Goal: Task Accomplishment & Management: Use online tool/utility

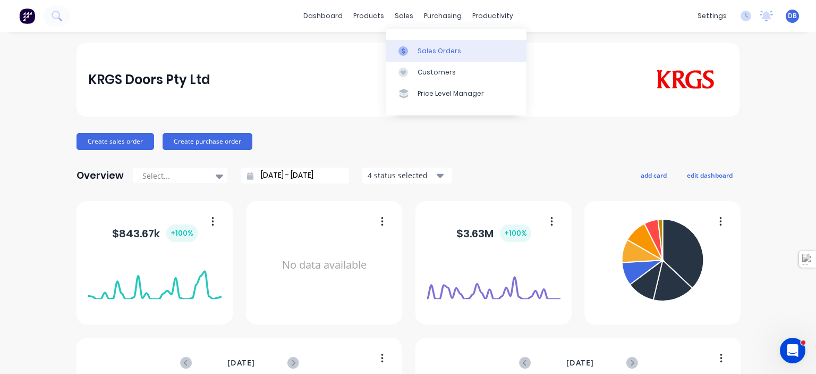
click at [431, 52] on div "Sales Orders" at bounding box center [440, 51] width 44 height 10
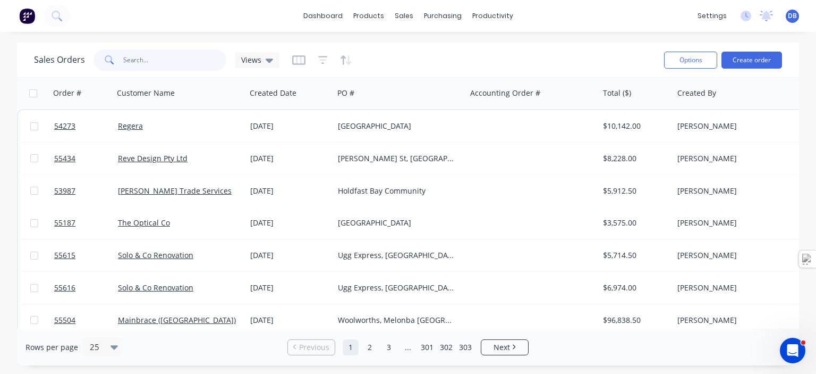
click at [173, 55] on input "text" at bounding box center [175, 59] width 104 height 21
type input "52945"
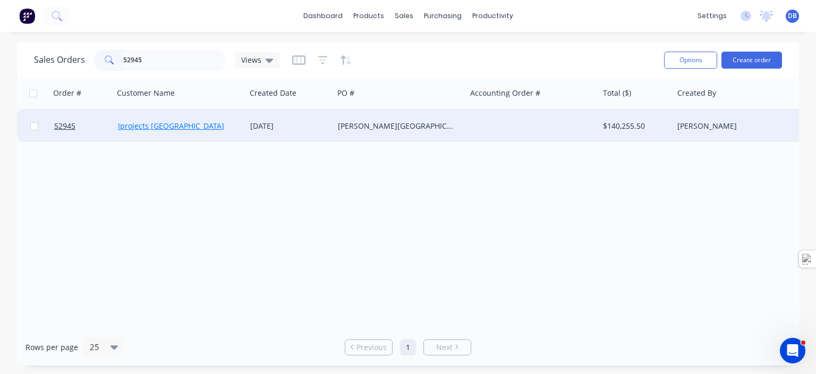
click at [149, 128] on link "Iprojects [GEOGRAPHIC_DATA]" at bounding box center [171, 126] width 106 height 10
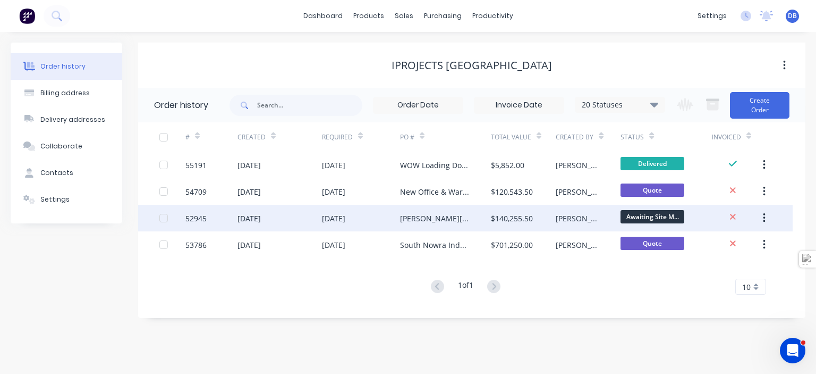
click at [206, 218] on div "52945" at bounding box center [195, 218] width 21 height 11
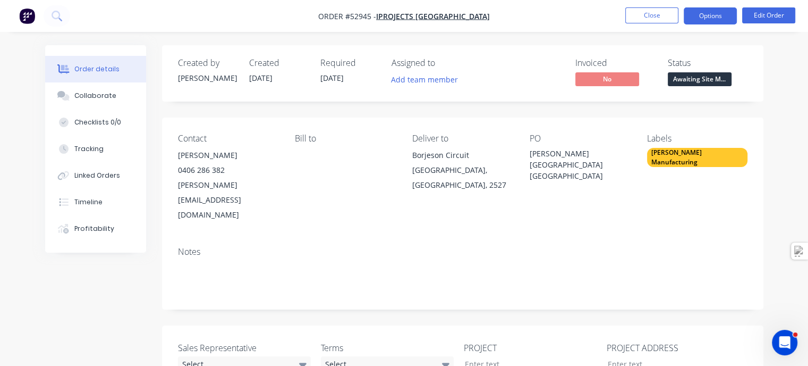
click at [725, 15] on button "Options" at bounding box center [710, 15] width 53 height 17
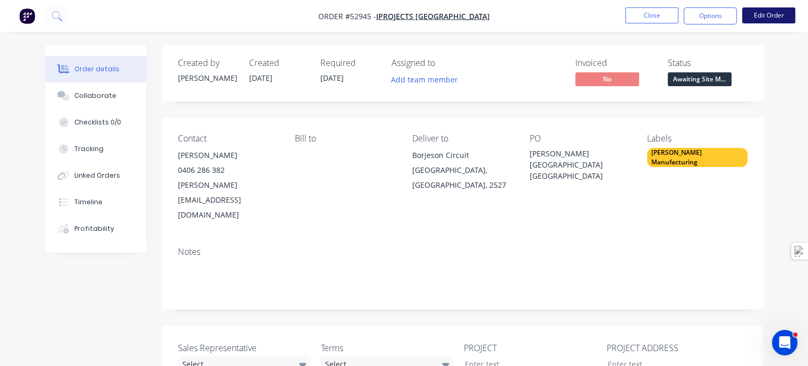
click at [778, 15] on button "Edit Order" at bounding box center [768, 15] width 53 height 16
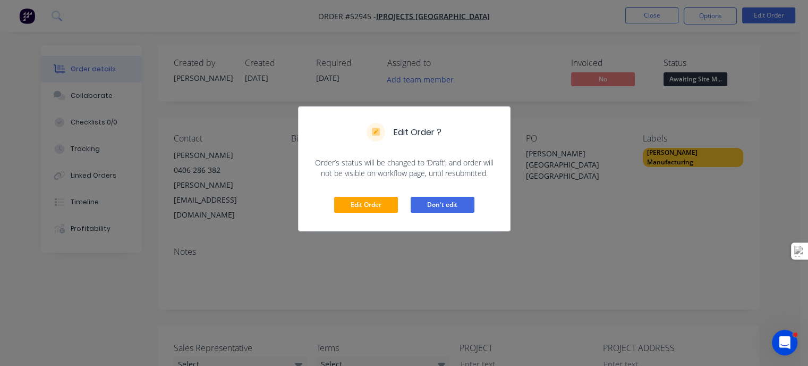
click at [438, 205] on button "Don't edit" at bounding box center [443, 205] width 64 height 16
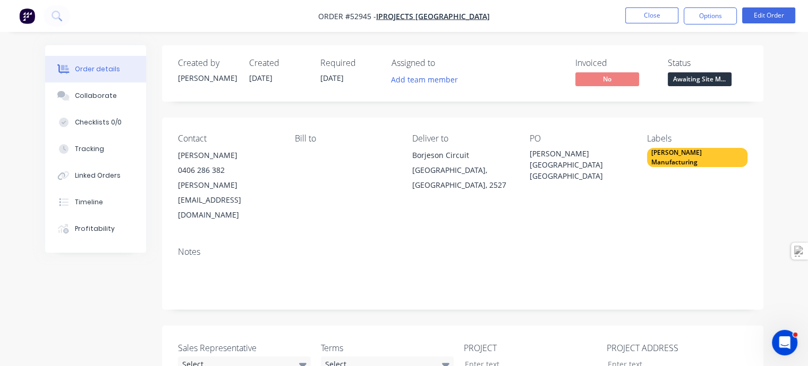
click at [652, 238] on div "Notes" at bounding box center [462, 273] width 601 height 71
click at [713, 12] on button "Options" at bounding box center [710, 15] width 53 height 17
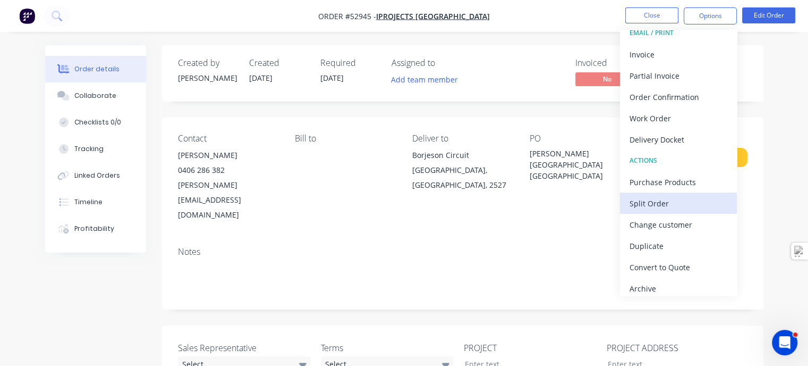
scroll to position [15, 0]
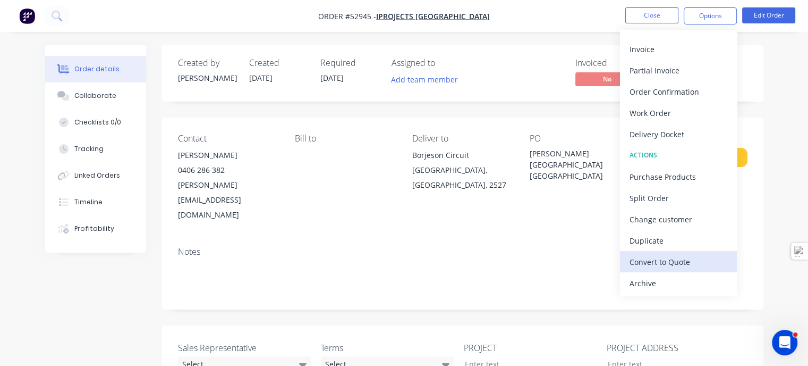
click at [672, 254] on div "Convert to Quote" at bounding box center [679, 261] width 98 height 15
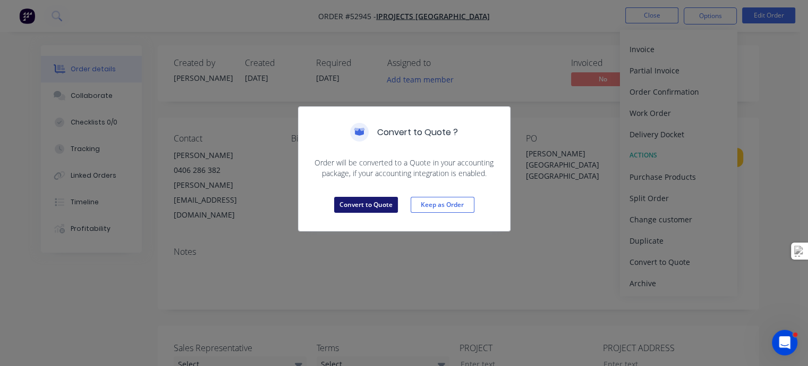
click at [357, 206] on button "Convert to Quote" at bounding box center [366, 205] width 64 height 16
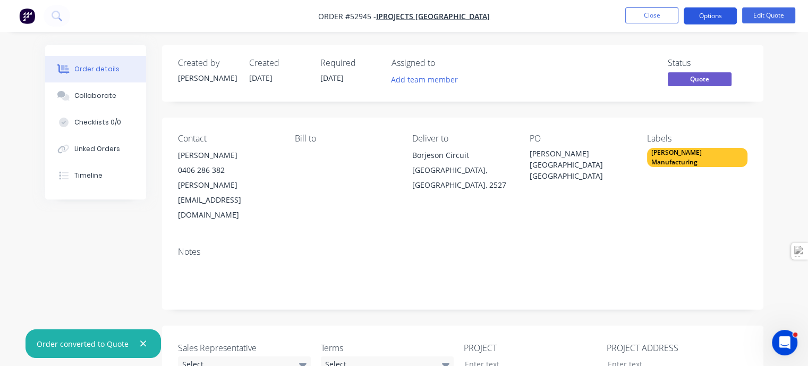
click at [718, 13] on button "Options" at bounding box center [710, 15] width 53 height 17
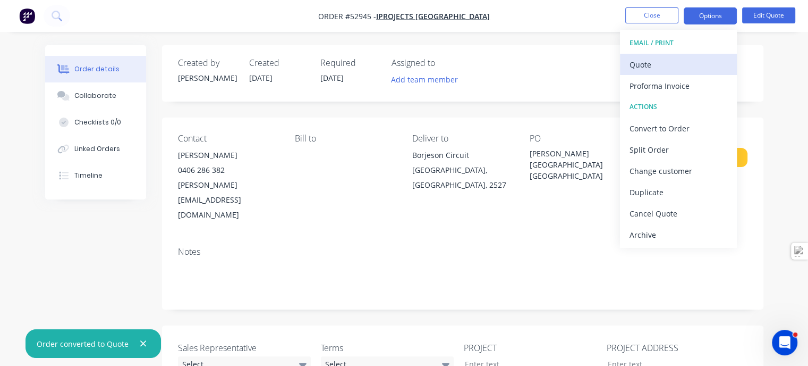
click at [659, 66] on div "Quote" at bounding box center [679, 64] width 98 height 15
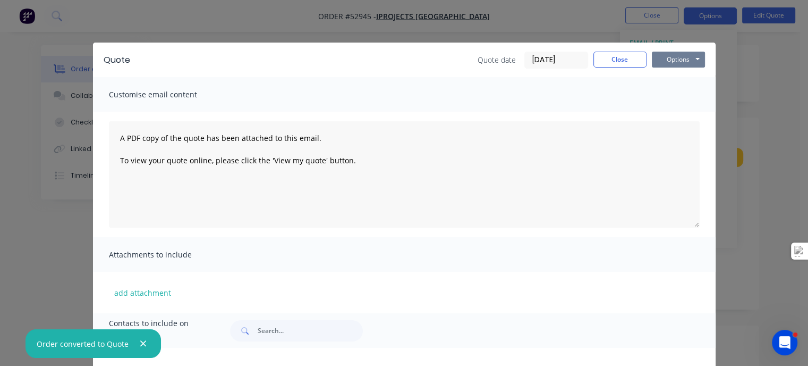
click at [676, 59] on button "Options" at bounding box center [678, 60] width 53 height 16
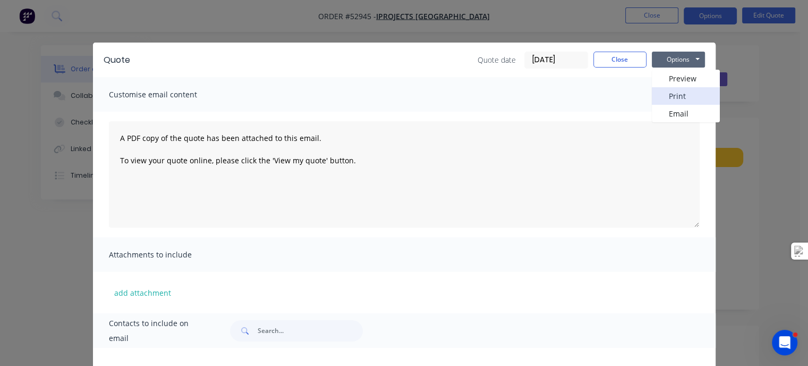
click at [676, 95] on button "Print" at bounding box center [686, 96] width 68 height 18
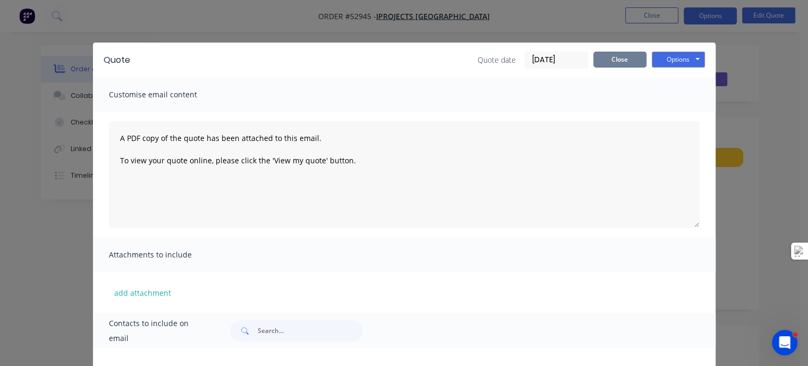
drag, startPoint x: 619, startPoint y: 59, endPoint x: 625, endPoint y: 54, distance: 7.6
click at [619, 59] on button "Close" at bounding box center [619, 60] width 53 height 16
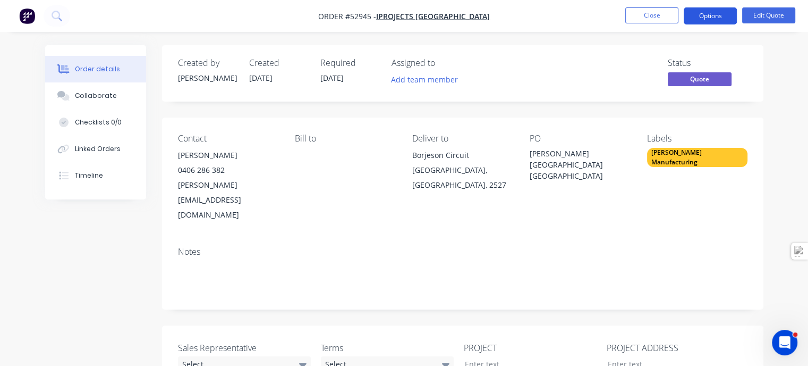
click at [723, 14] on button "Options" at bounding box center [710, 15] width 53 height 17
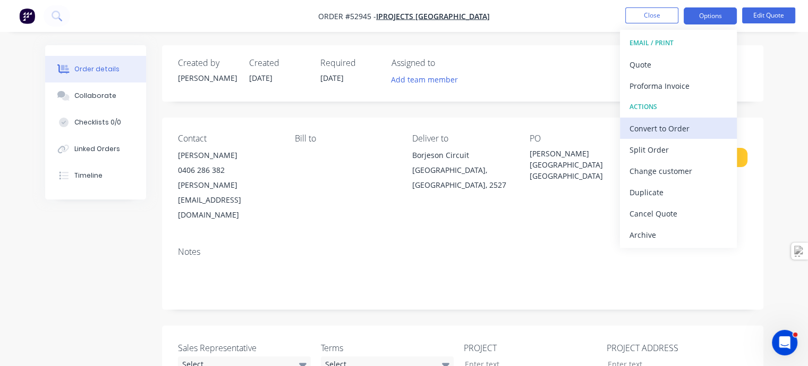
click at [680, 124] on div "Convert to Order" at bounding box center [679, 128] width 98 height 15
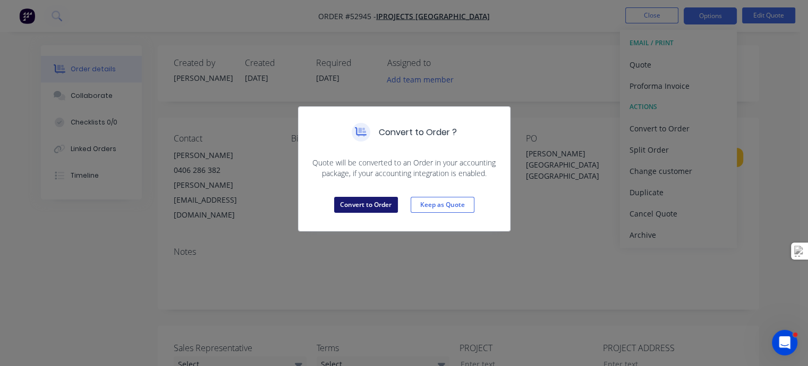
click at [355, 201] on button "Convert to Order" at bounding box center [366, 205] width 64 height 16
